Goal: Book appointment/travel/reservation

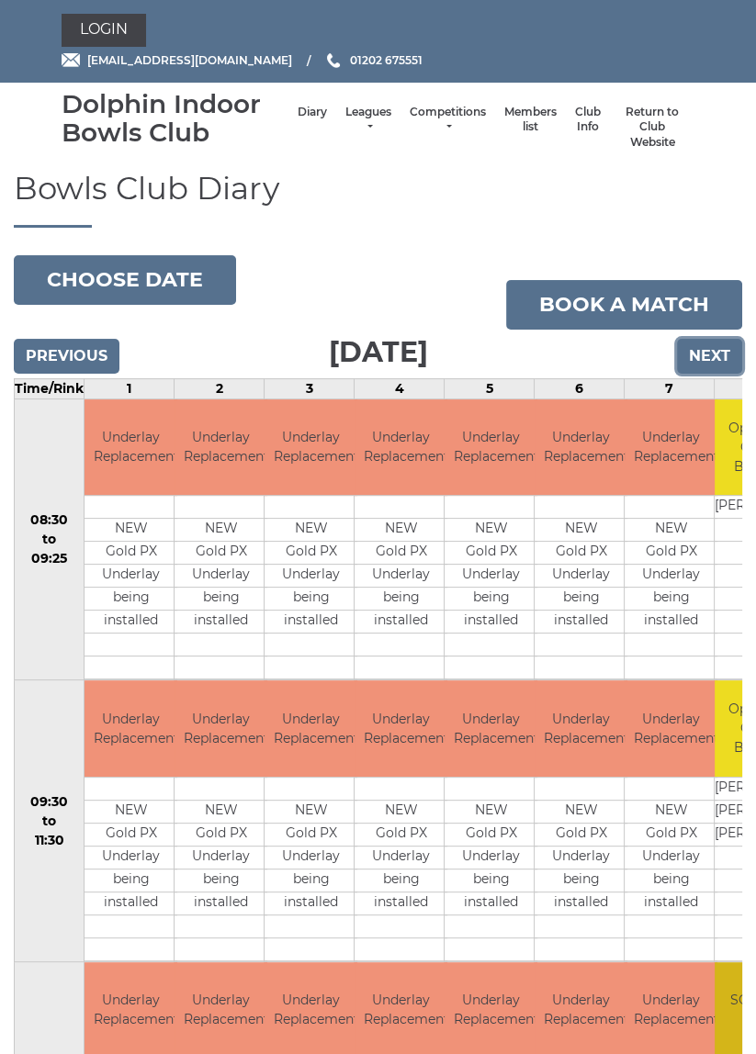
click at [721, 353] on input "Next" at bounding box center [709, 356] width 65 height 35
click at [722, 339] on input "Next" at bounding box center [709, 356] width 65 height 35
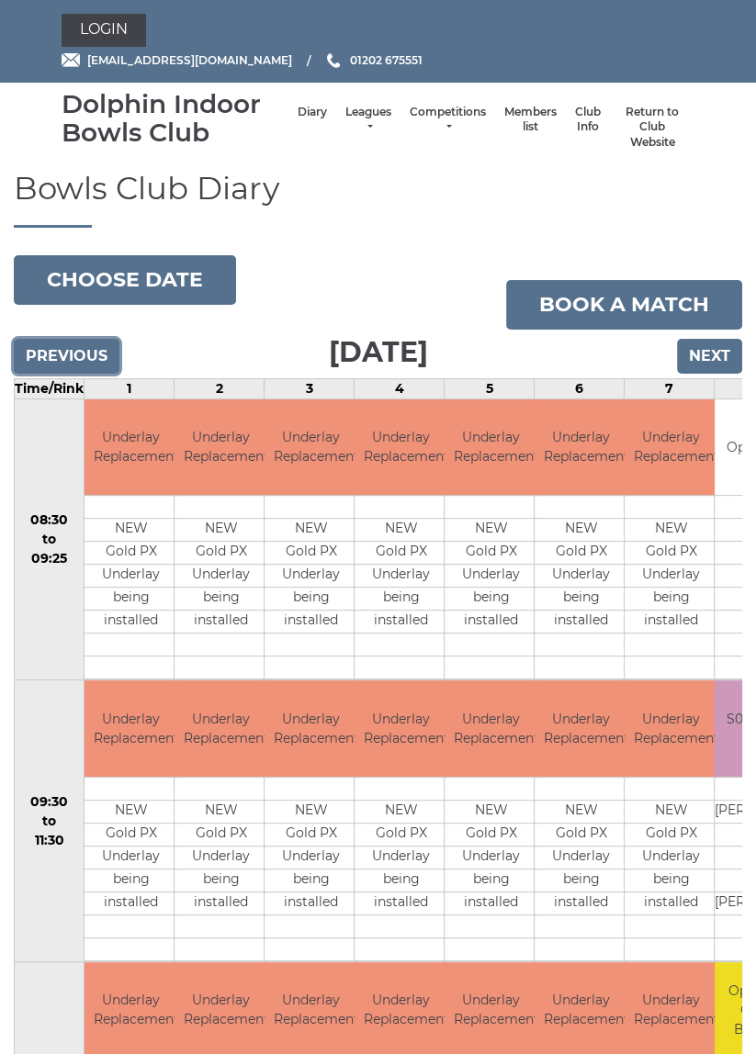
click at [69, 350] on input "Previous" at bounding box center [67, 356] width 106 height 35
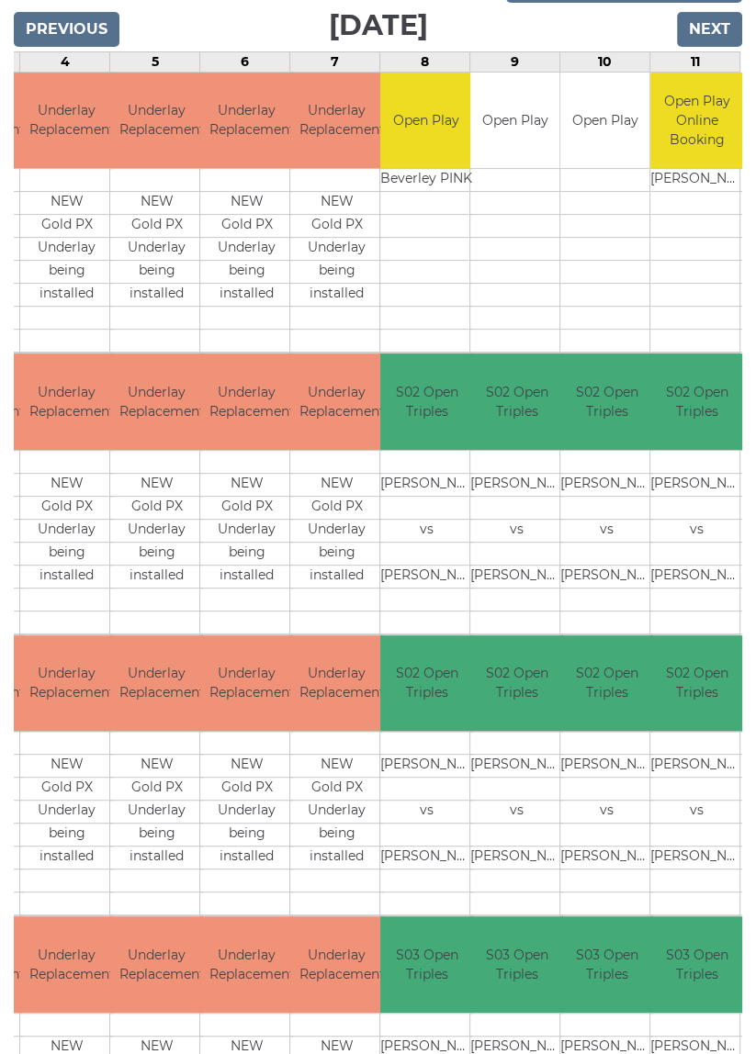
scroll to position [342, 0]
